Goal: Transaction & Acquisition: Purchase product/service

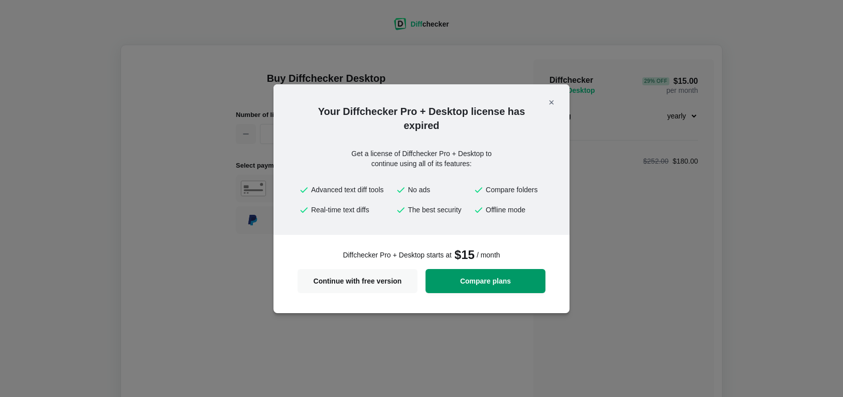
click at [500, 277] on span "Compare plans" at bounding box center [485, 280] width 108 height 7
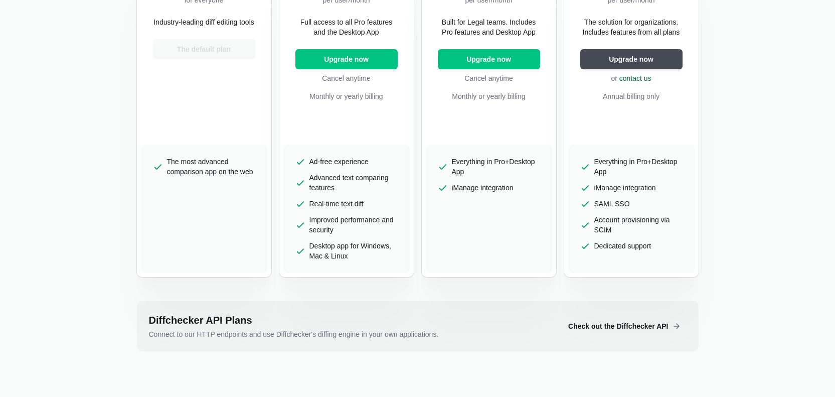
scroll to position [201, 0]
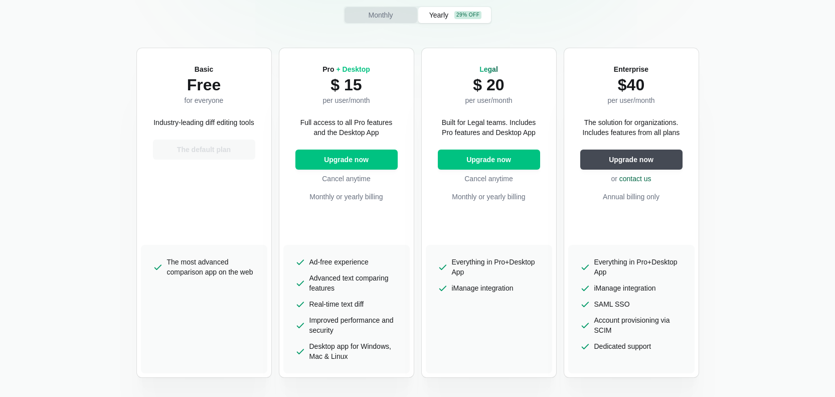
click at [377, 14] on span "Monthly" at bounding box center [380, 15] width 29 height 10
click at [452, 17] on button "Yearly 29% off" at bounding box center [454, 15] width 73 height 16
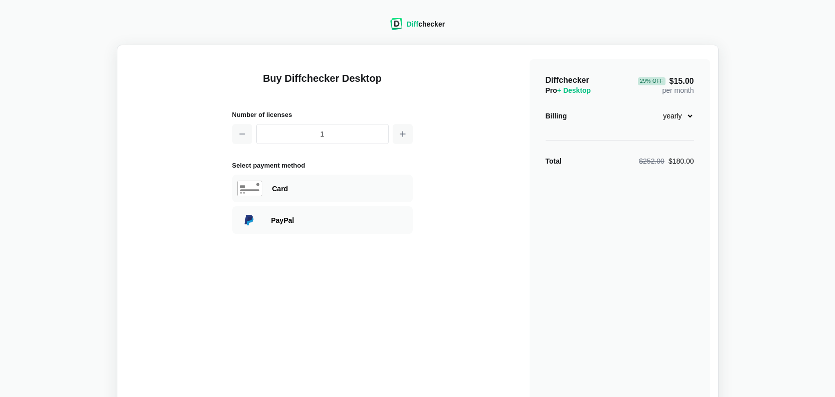
click at [739, 149] on div "Diff checker Buy Diffchecker Desktop Number of licenses 1 Select payment method…" at bounding box center [417, 217] width 823 height 423
